Goal: Task Accomplishment & Management: Manage account settings

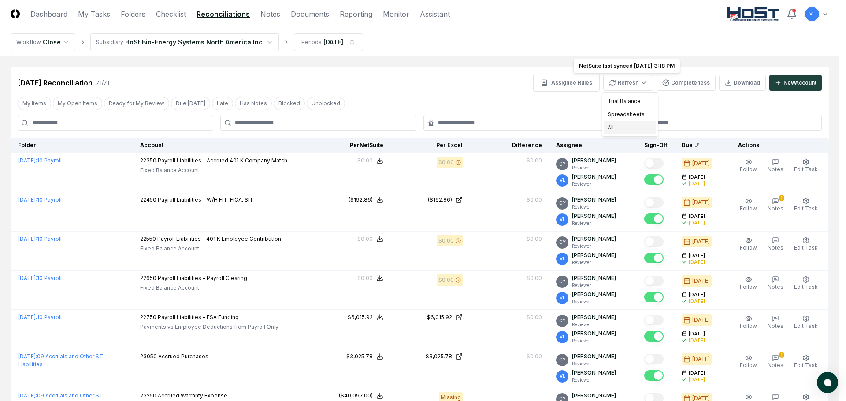
click at [622, 125] on div "All" at bounding box center [630, 127] width 52 height 13
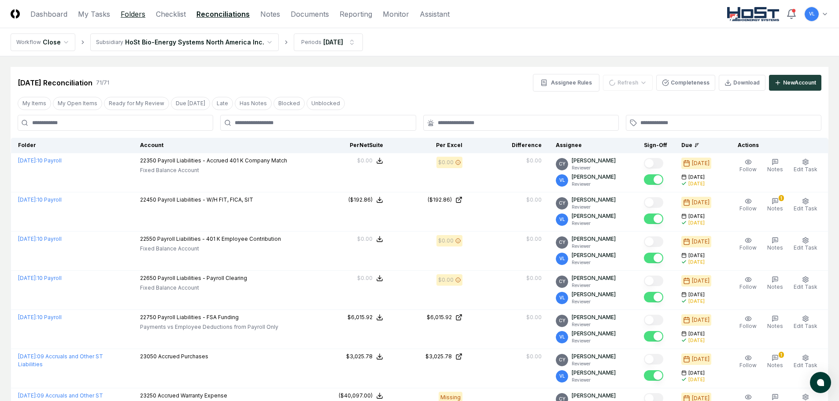
click at [138, 15] on link "Folders" at bounding box center [133, 14] width 25 height 11
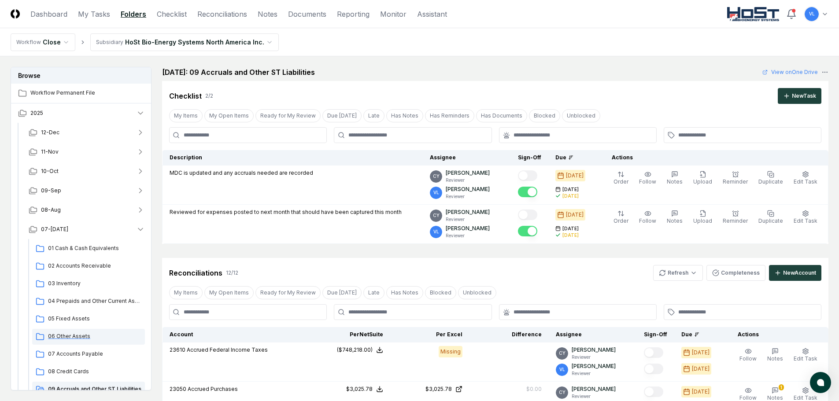
click at [80, 334] on span "06 Other Assets" at bounding box center [94, 337] width 93 height 8
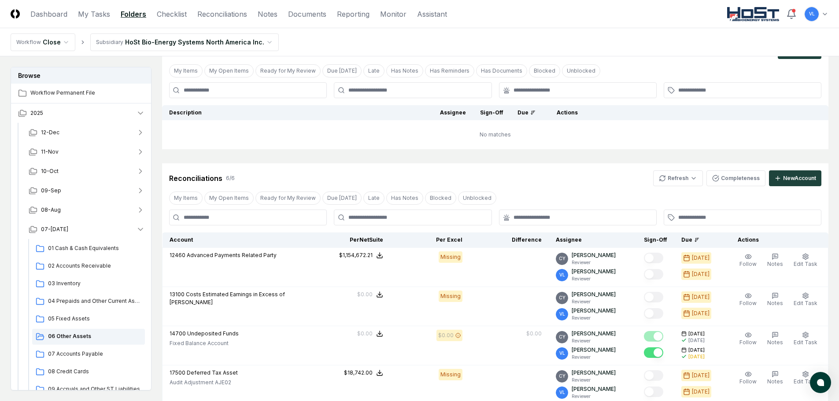
scroll to position [44, 0]
click at [674, 181] on html "CloseCore Dashboard My Tasks Folders Checklist Reconciliations Notes Documents …" at bounding box center [419, 316] width 839 height 721
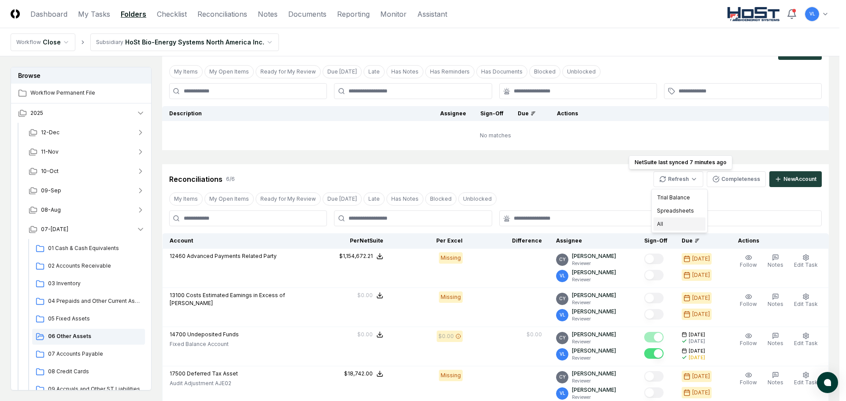
click at [673, 220] on div "All" at bounding box center [679, 224] width 52 height 13
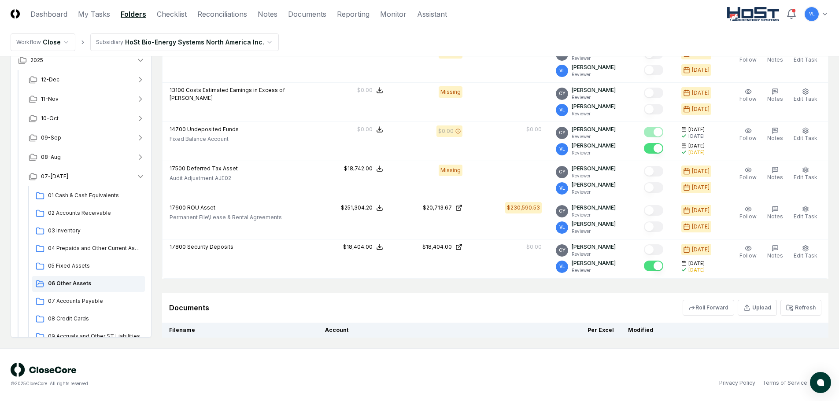
scroll to position [264, 0]
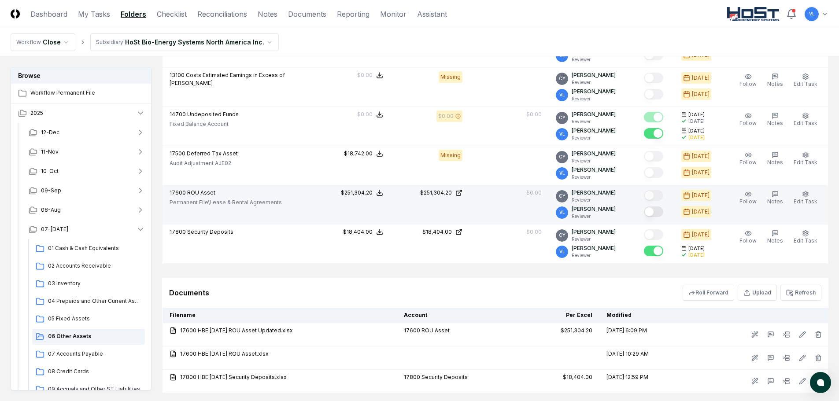
click at [655, 211] on button "Mark complete" at bounding box center [653, 212] width 19 height 11
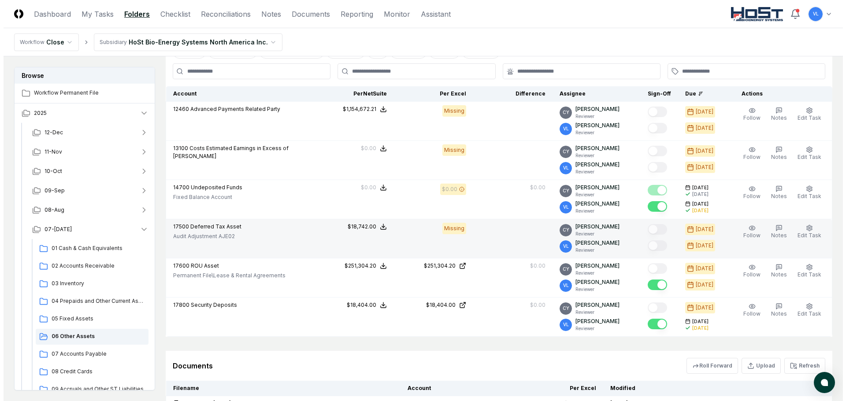
scroll to position [44, 0]
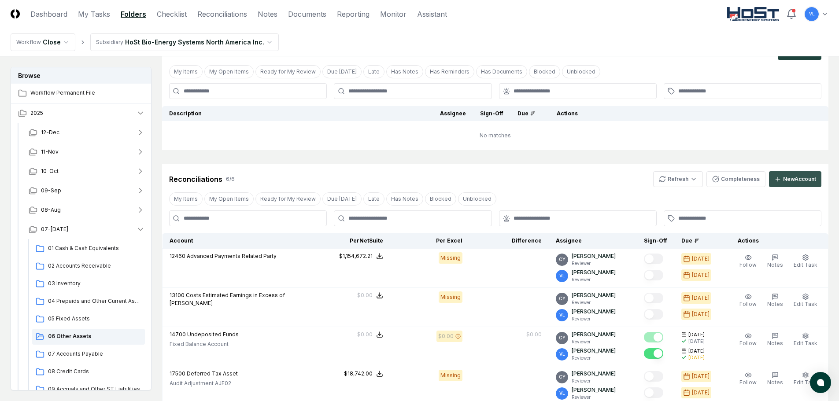
click at [790, 180] on div "New Account" at bounding box center [799, 179] width 33 height 8
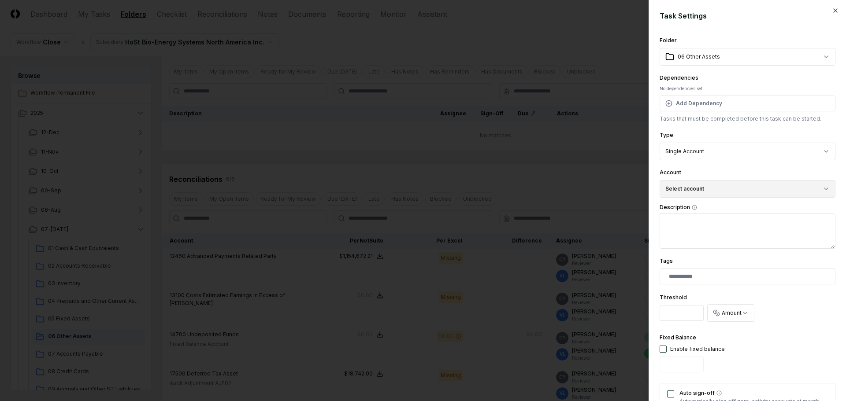
click at [804, 191] on button "Select account" at bounding box center [747, 189] width 176 height 18
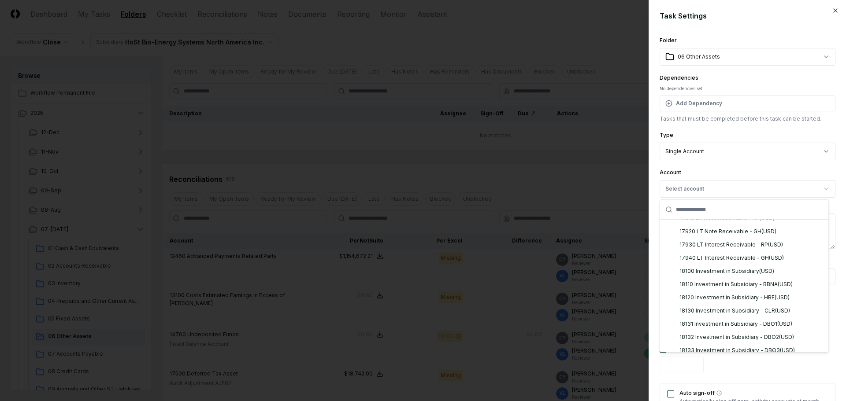
scroll to position [1101, 0]
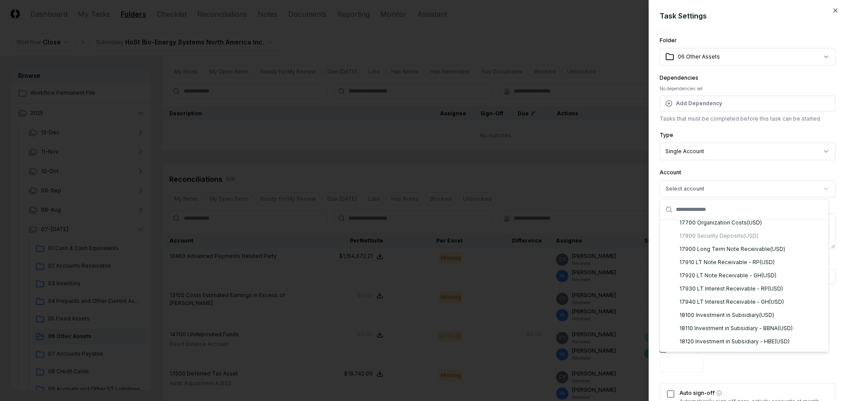
click at [757, 214] on div "17650 ROU Asset Amortization ( USD )" at bounding box center [726, 210] width 94 height 8
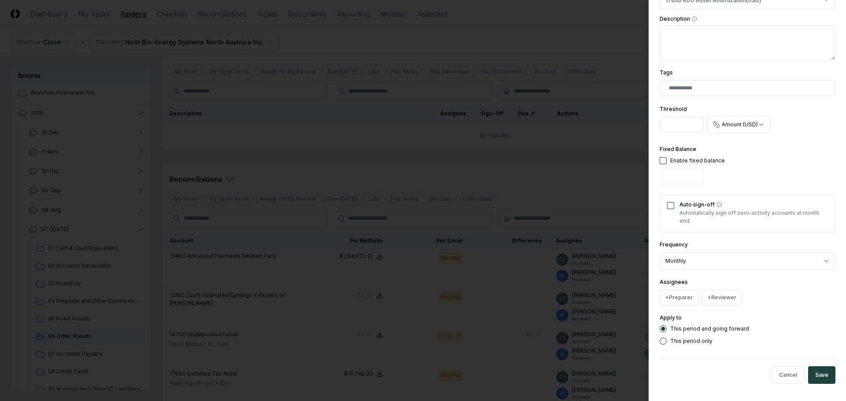
scroll to position [189, 0]
click at [683, 299] on button "+ Preparer" at bounding box center [678, 297] width 39 height 16
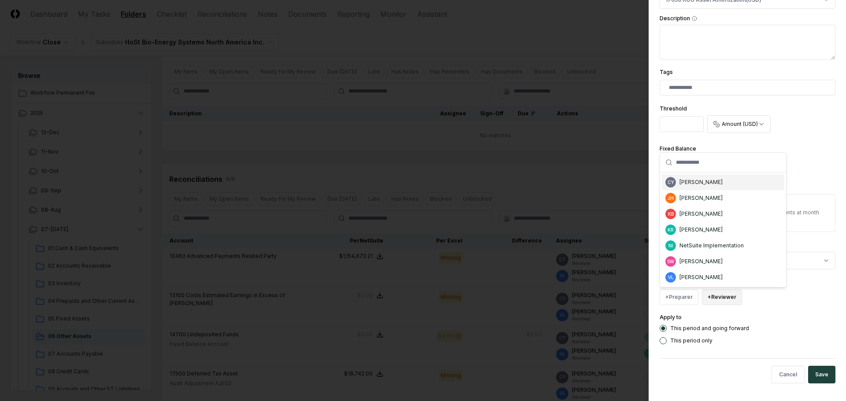
click at [720, 299] on button "+ Reviewer" at bounding box center [722, 297] width 40 height 16
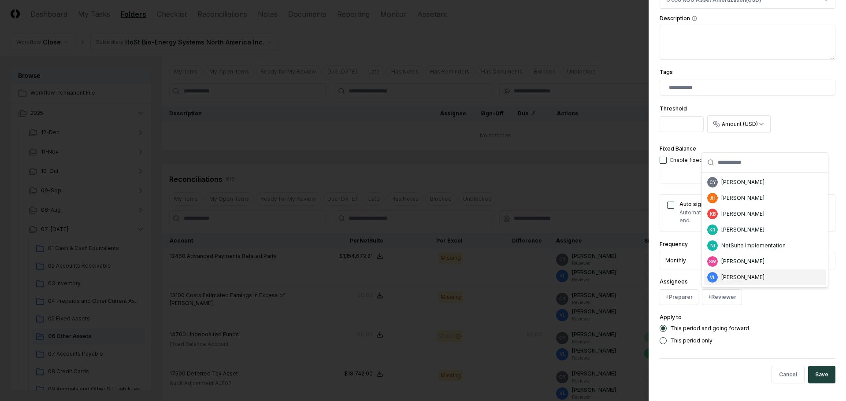
click at [735, 275] on div "[PERSON_NAME]" at bounding box center [742, 278] width 43 height 8
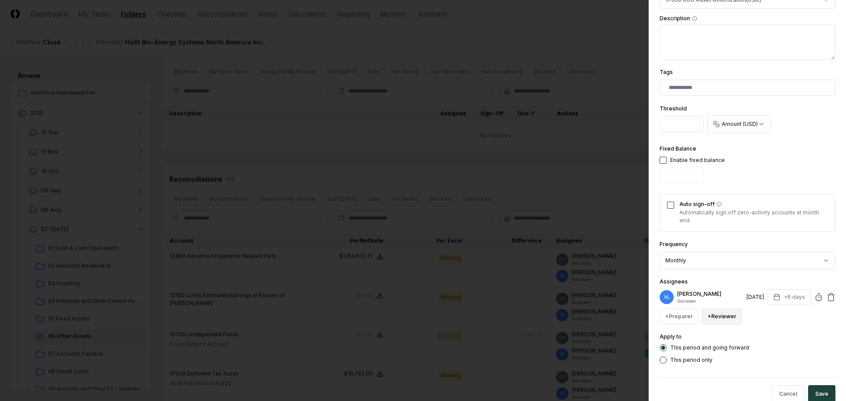
click at [722, 315] on button "+ Reviewer" at bounding box center [722, 317] width 40 height 16
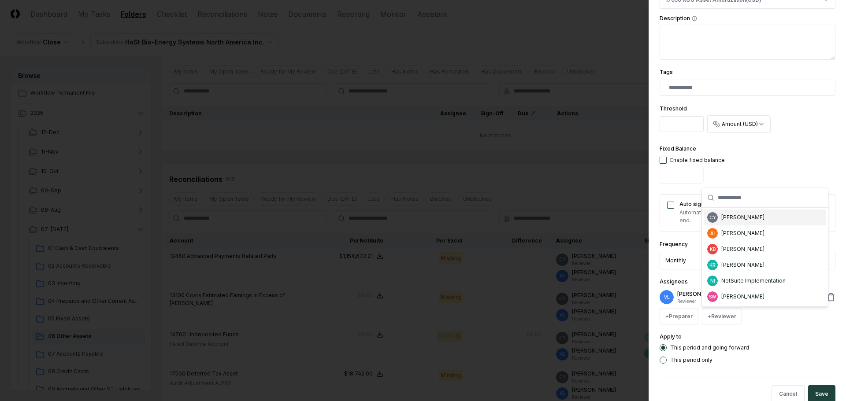
click at [738, 222] on div "[PERSON_NAME]" at bounding box center [765, 218] width 122 height 16
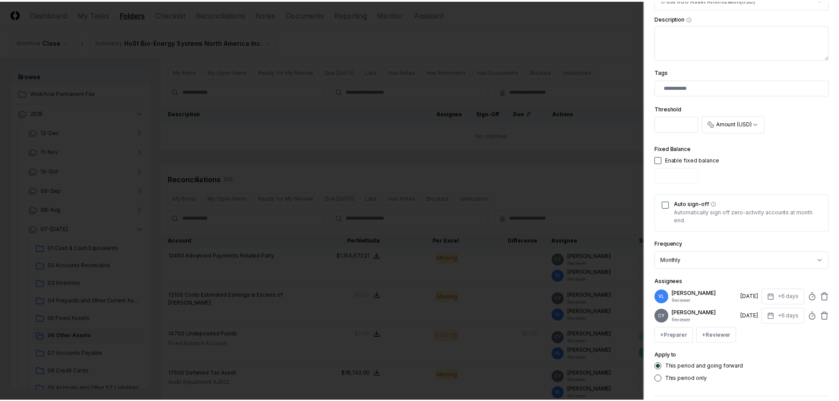
scroll to position [228, 0]
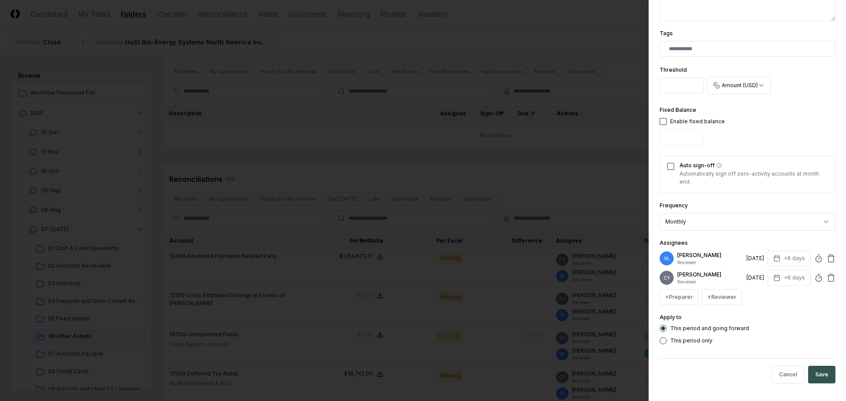
click at [816, 377] on button "Save" at bounding box center [821, 375] width 27 height 18
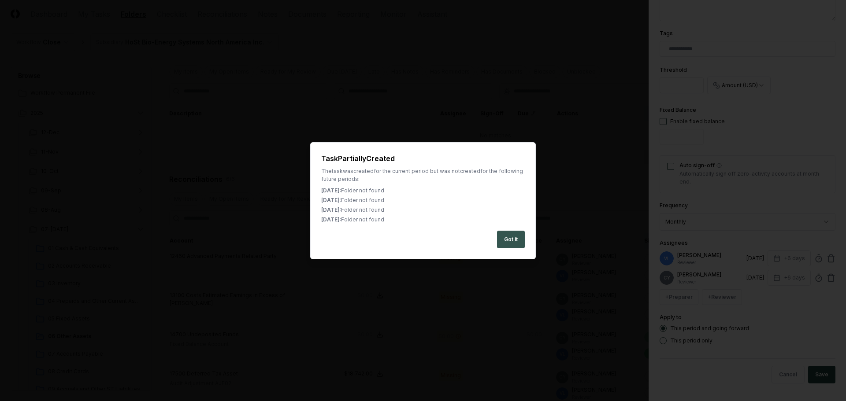
click at [514, 240] on button "Got it" at bounding box center [511, 240] width 28 height 18
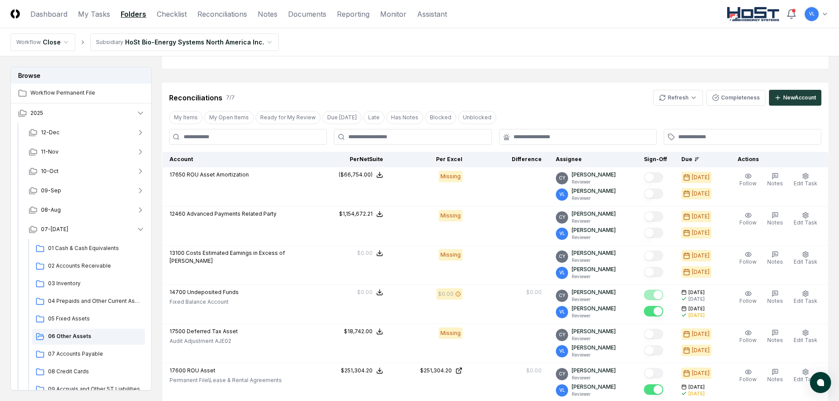
scroll to position [44, 0]
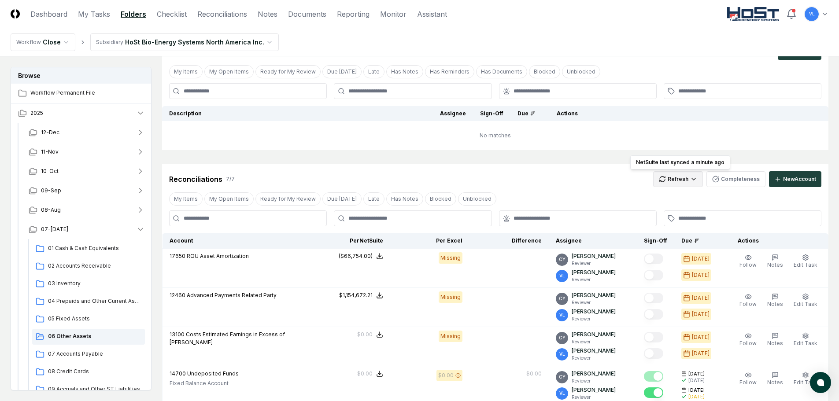
click at [675, 181] on html "CloseCore Dashboard My Tasks Folders Checklist Reconciliations Notes Documents …" at bounding box center [419, 336] width 839 height 760
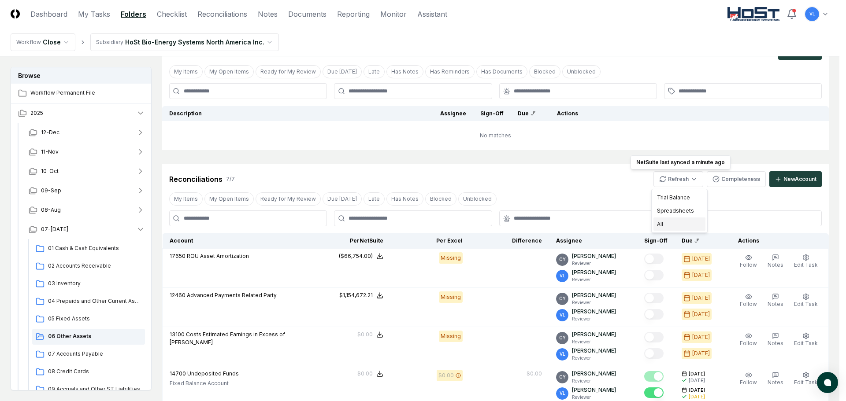
click at [679, 223] on div "All" at bounding box center [679, 224] width 52 height 13
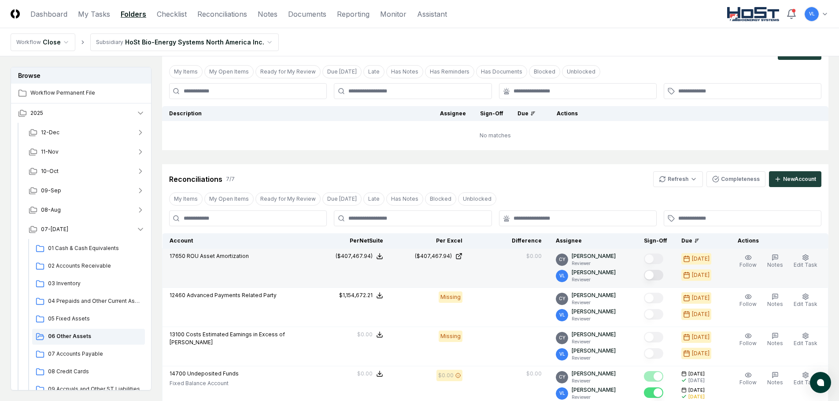
click at [661, 274] on button "Mark complete" at bounding box center [653, 275] width 19 height 11
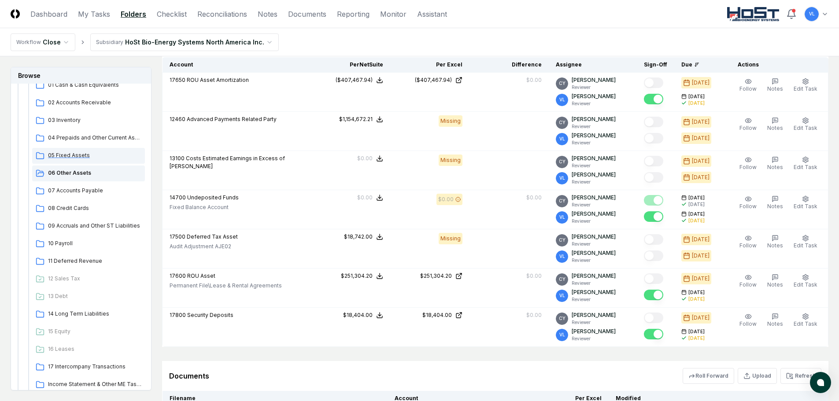
scroll to position [176, 0]
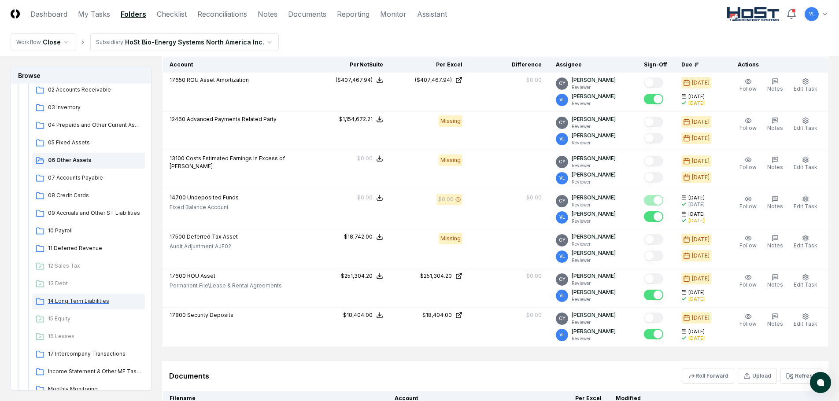
click at [88, 299] on span "14 Long Term Liabilities" at bounding box center [94, 301] width 93 height 8
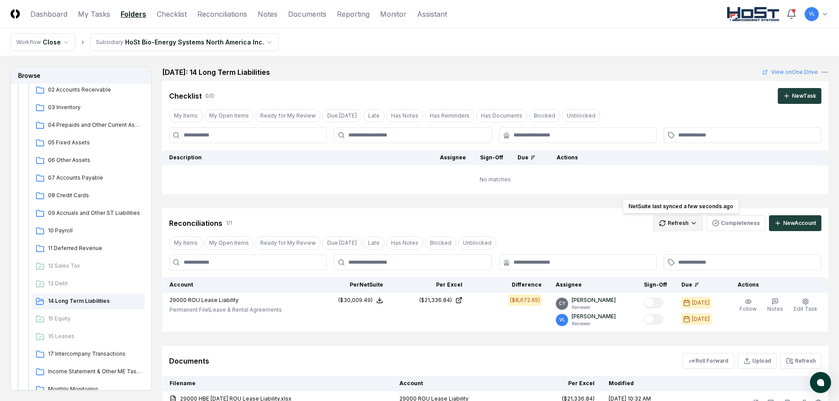
click at [687, 220] on html "CloseCore Dashboard My Tasks Folders Checklist Reconciliations Notes Documents …" at bounding box center [419, 239] width 839 height 478
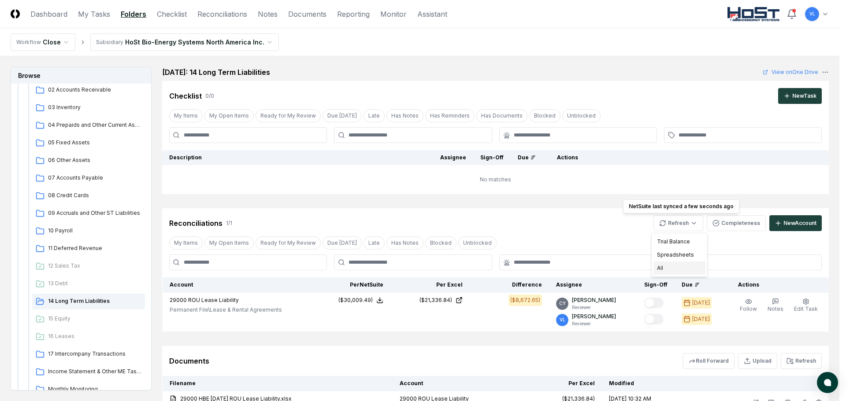
click at [682, 265] on div "All" at bounding box center [679, 268] width 52 height 13
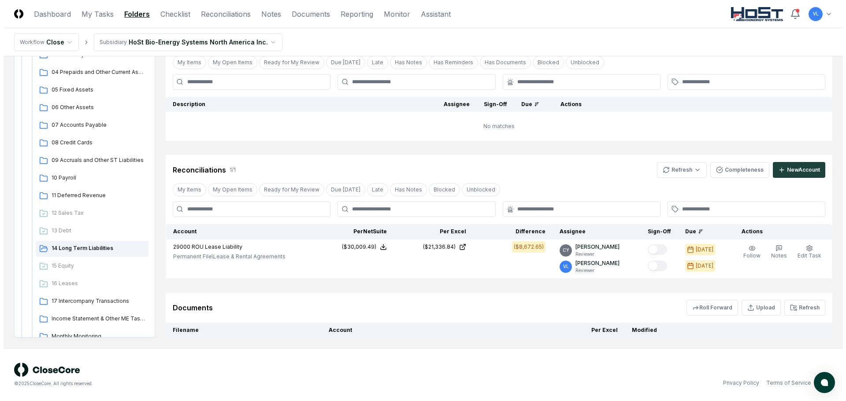
scroll to position [77, 0]
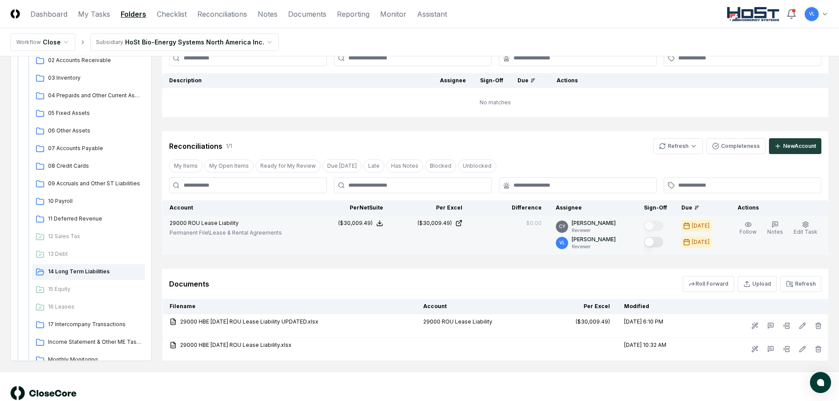
click at [659, 242] on button "Mark complete" at bounding box center [653, 242] width 19 height 11
click at [800, 146] on div "New Account" at bounding box center [799, 146] width 33 height 8
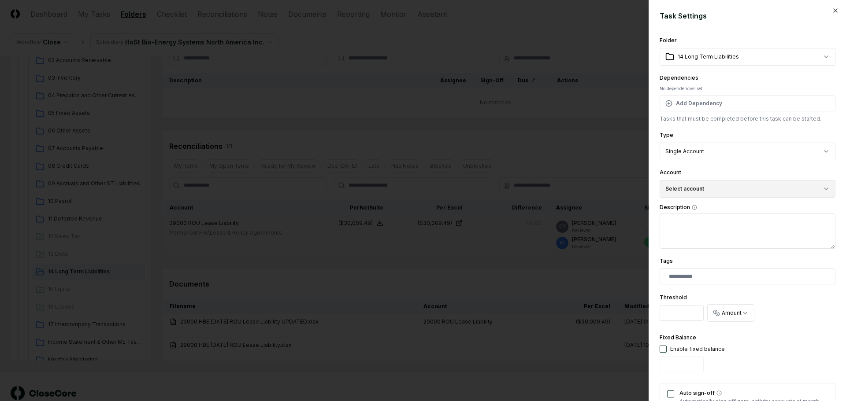
click at [768, 188] on button "Select account" at bounding box center [747, 189] width 176 height 18
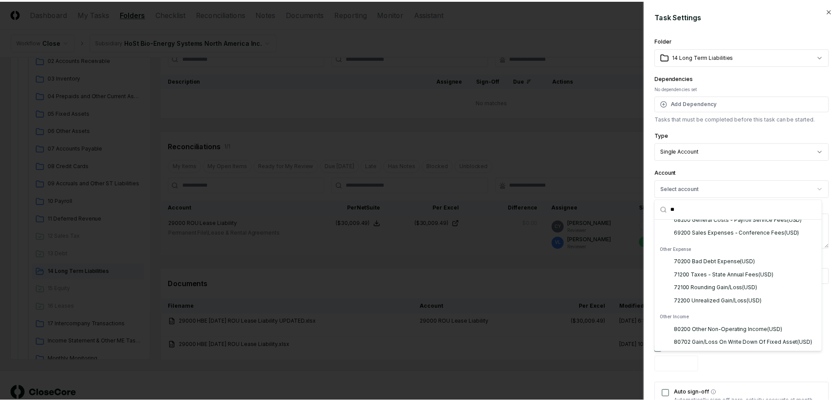
scroll to position [0, 0]
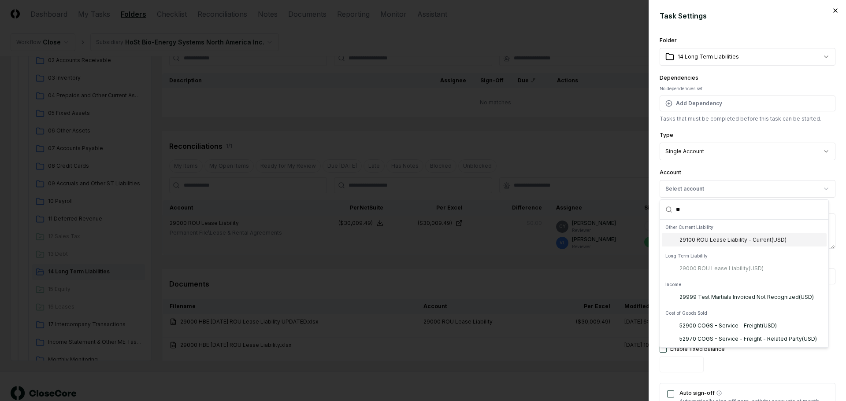
type input "**"
click at [833, 9] on icon "button" at bounding box center [835, 11] width 4 height 4
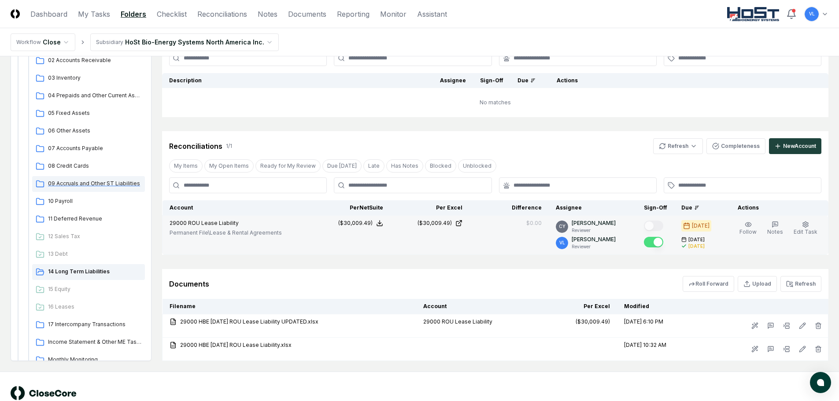
click at [117, 184] on span "09 Accruals and Other ST Liabilities" at bounding box center [94, 184] width 93 height 8
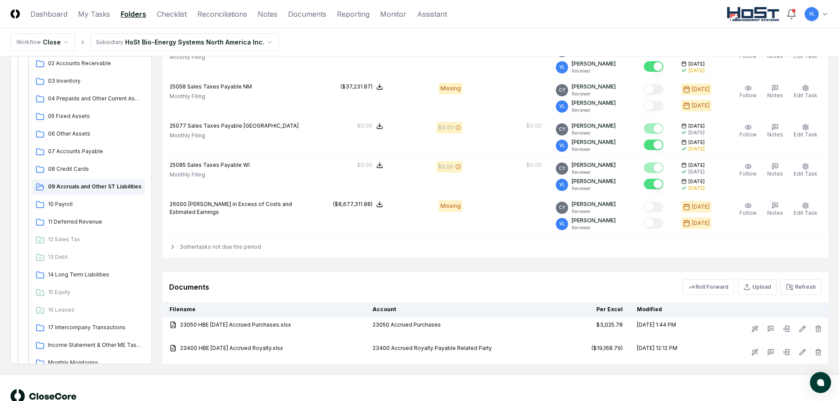
scroll to position [604, 0]
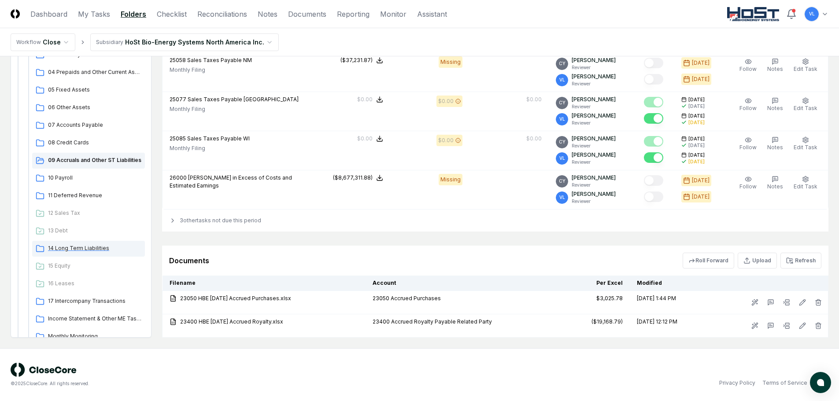
click at [95, 246] on span "14 Long Term Liabilities" at bounding box center [94, 248] width 93 height 8
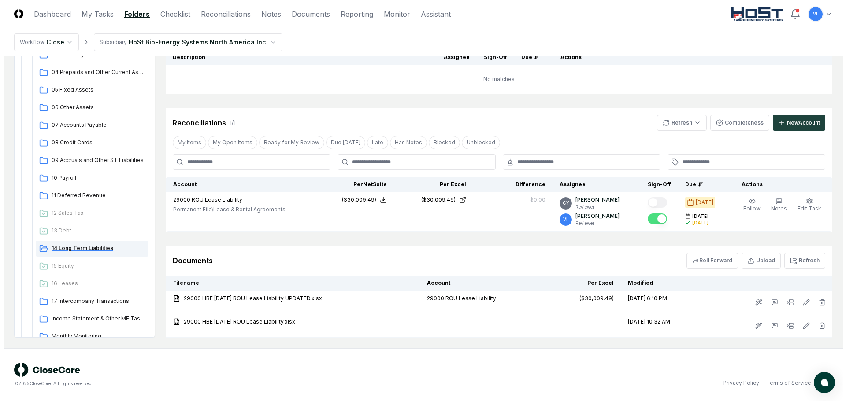
scroll to position [0, 0]
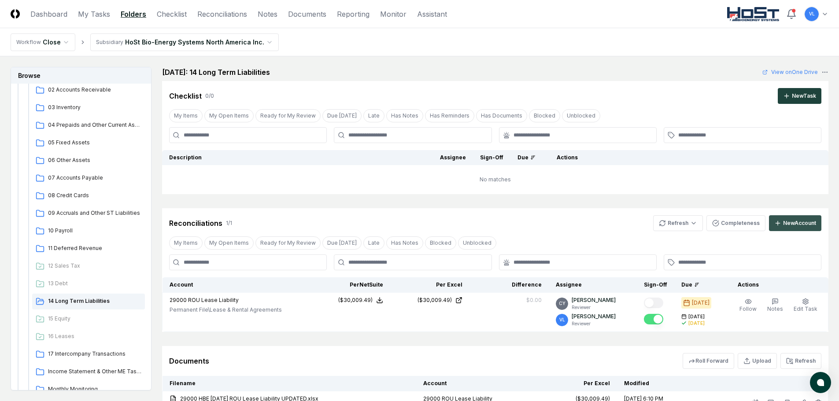
click at [808, 221] on div "New Account" at bounding box center [799, 223] width 33 height 8
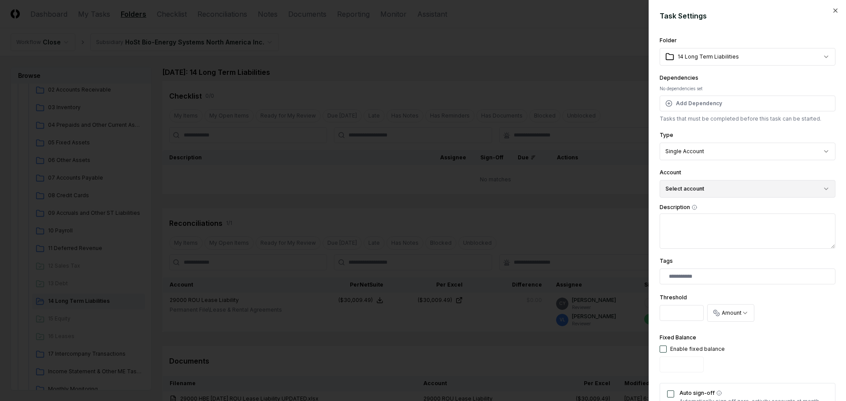
click at [769, 185] on button "Select account" at bounding box center [747, 189] width 176 height 18
type input "***"
click at [765, 243] on div "29100 ROU Lease Liability - Current ( USD )" at bounding box center [732, 240] width 107 height 8
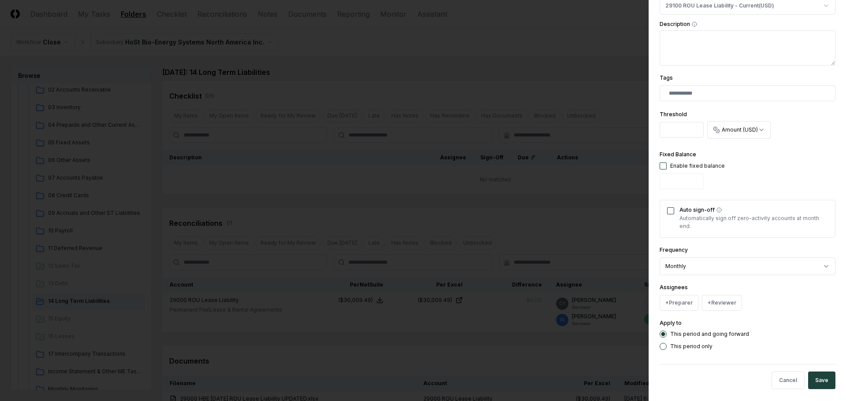
scroll to position [189, 0]
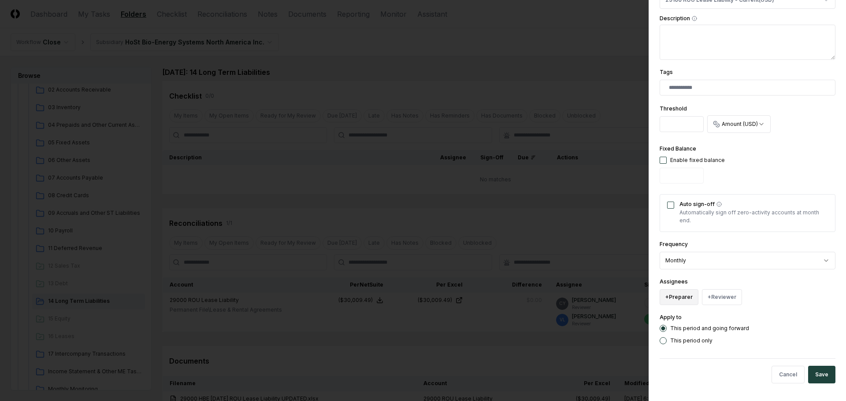
click at [680, 301] on button "+ Preparer" at bounding box center [678, 297] width 39 height 16
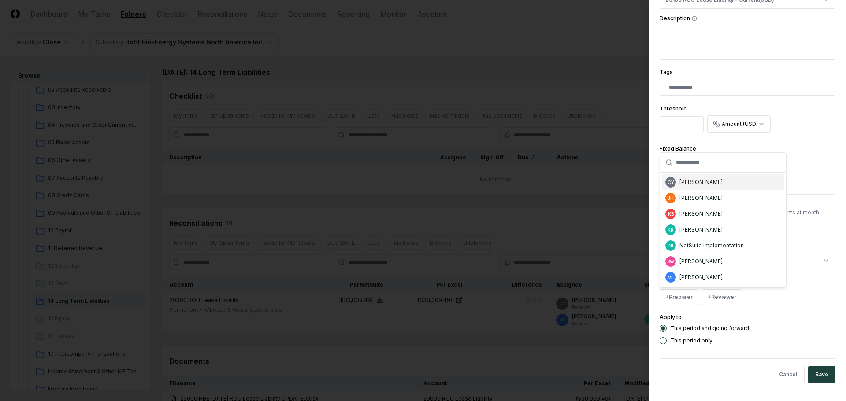
click at [703, 175] on div "[PERSON_NAME]" at bounding box center [723, 182] width 122 height 16
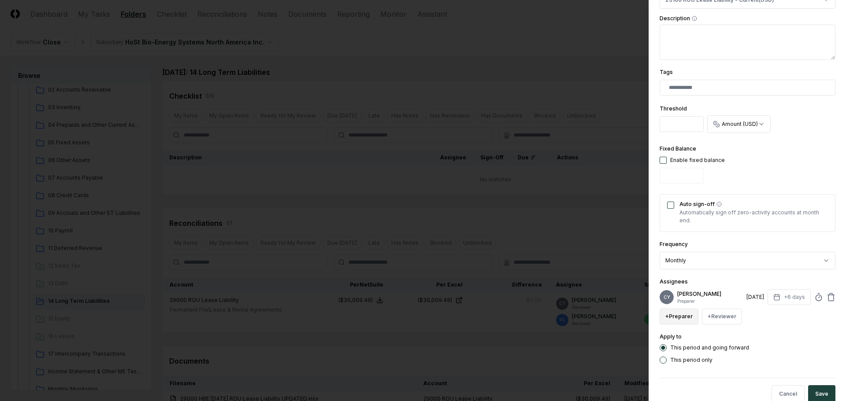
click at [689, 317] on button "+ Preparer" at bounding box center [678, 317] width 39 height 16
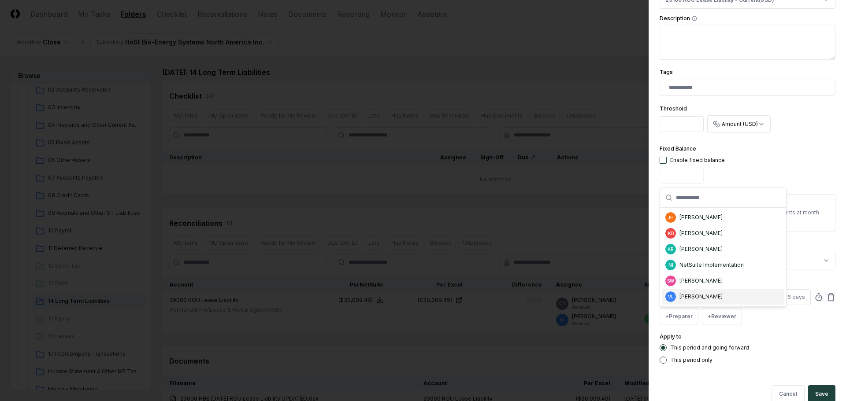
click at [698, 296] on div "[PERSON_NAME]" at bounding box center [700, 297] width 43 height 8
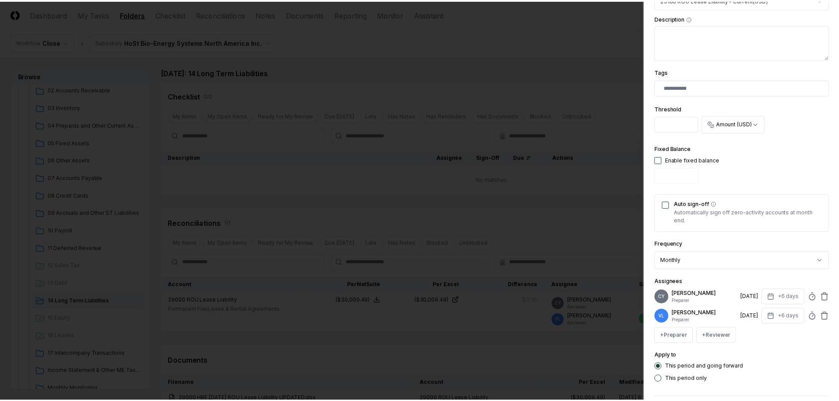
scroll to position [228, 0]
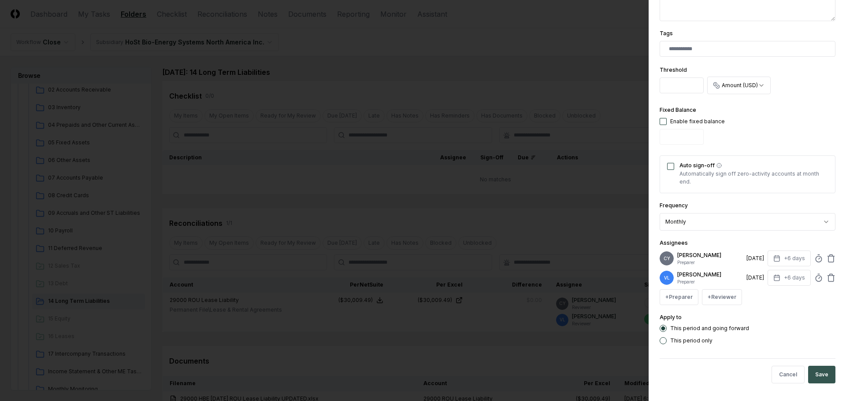
click at [811, 371] on button "Save" at bounding box center [821, 375] width 27 height 18
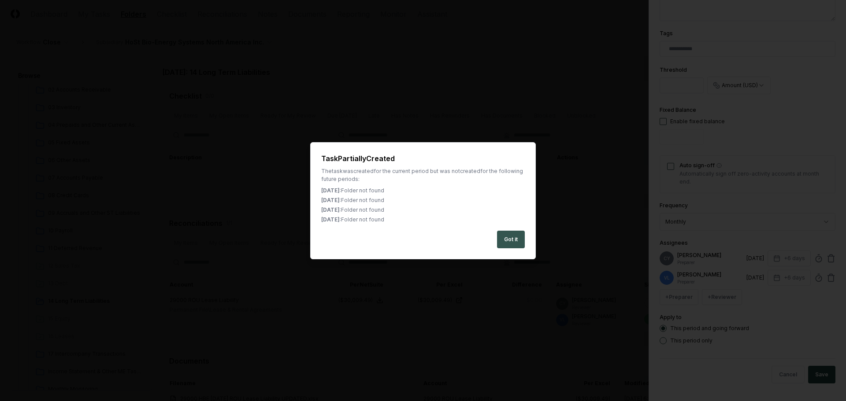
click at [501, 239] on button "Got it" at bounding box center [511, 240] width 28 height 18
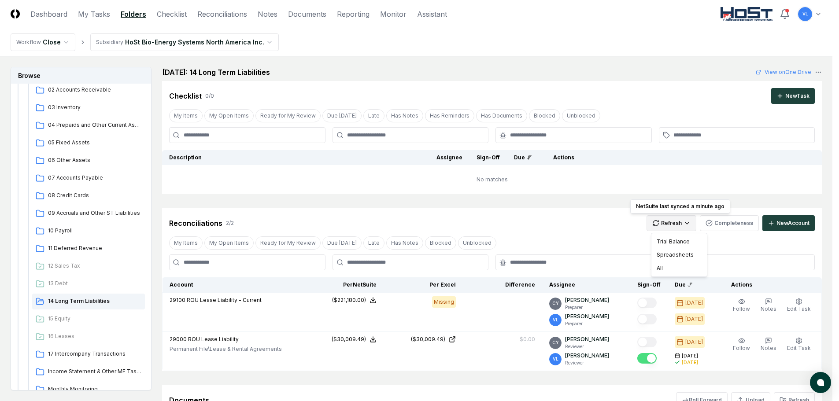
click at [670, 221] on html "CloseCore Dashboard My Tasks Folders Checklist Reconciliations Notes Documents …" at bounding box center [419, 270] width 839 height 541
click at [670, 269] on div "All" at bounding box center [679, 268] width 52 height 13
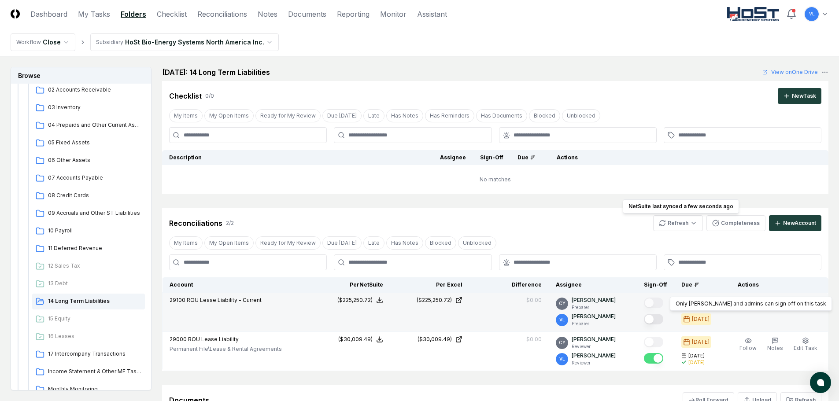
click at [663, 322] on button "Mark complete" at bounding box center [653, 319] width 19 height 11
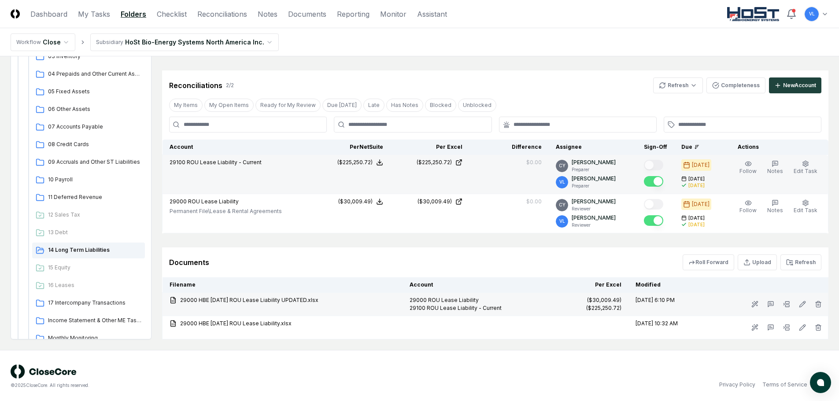
scroll to position [140, 0]
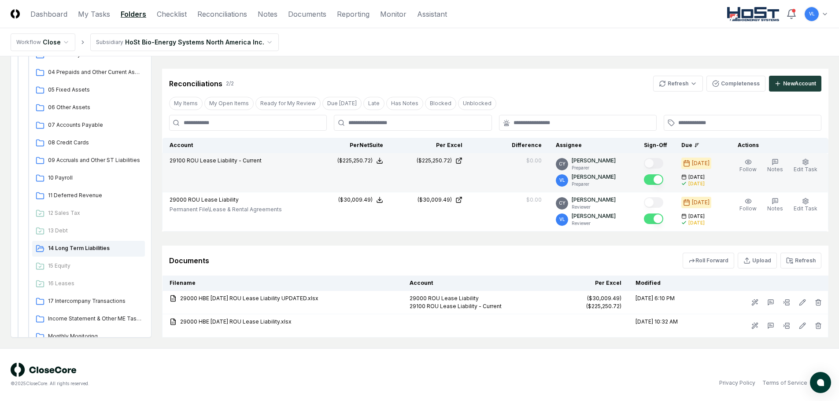
click at [216, 8] on header "CloseCore Dashboard My Tasks Folders Checklist Reconciliations Notes Documents …" at bounding box center [419, 14] width 839 height 28
click at [223, 16] on link "Reconciliations" at bounding box center [222, 14] width 50 height 11
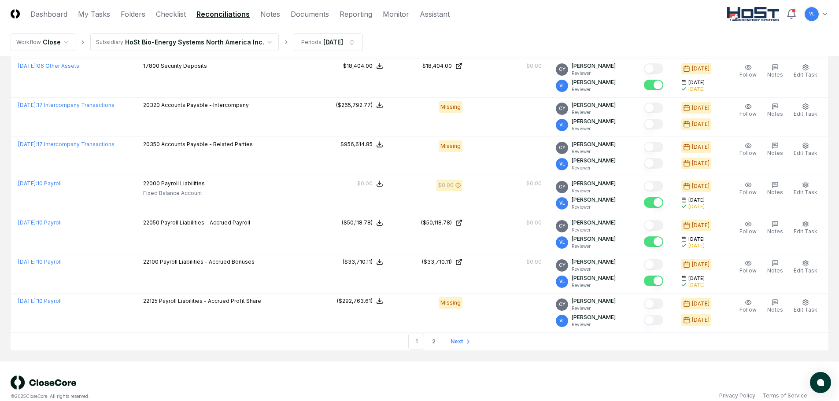
scroll to position [1920, 0]
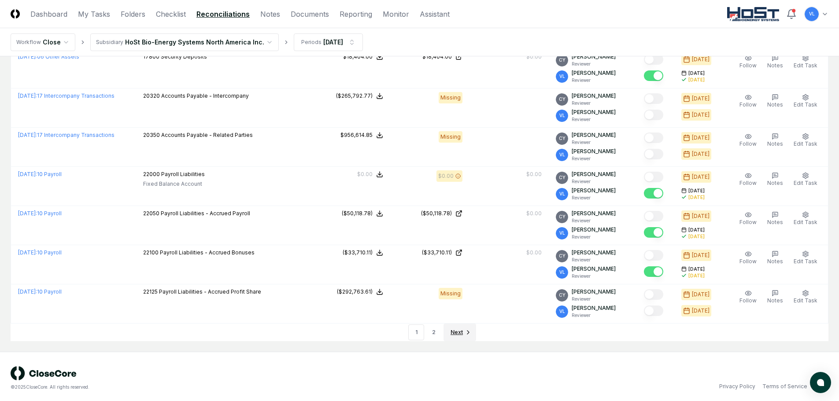
click at [459, 330] on span "Next" at bounding box center [457, 333] width 12 height 8
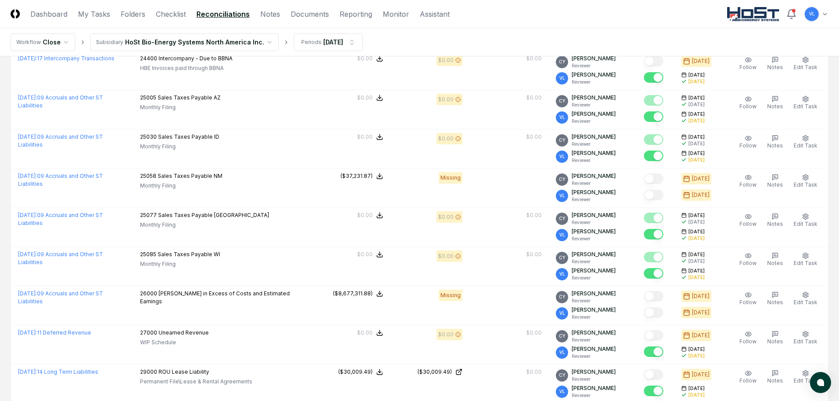
scroll to position [735, 0]
